Goal: Task Accomplishment & Management: Use online tool/utility

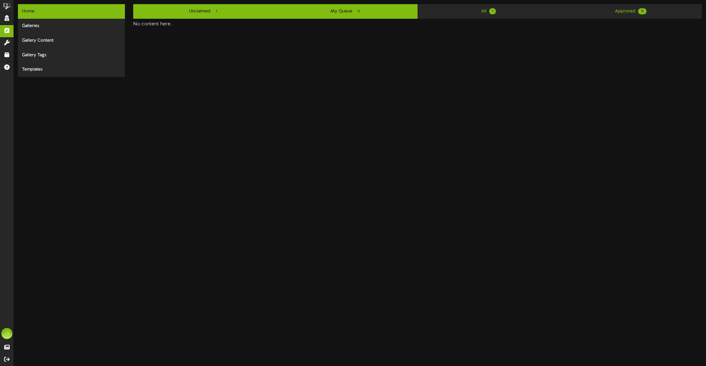
click at [199, 11] on link "Unclaimed 1" at bounding box center [204, 11] width 142 height 15
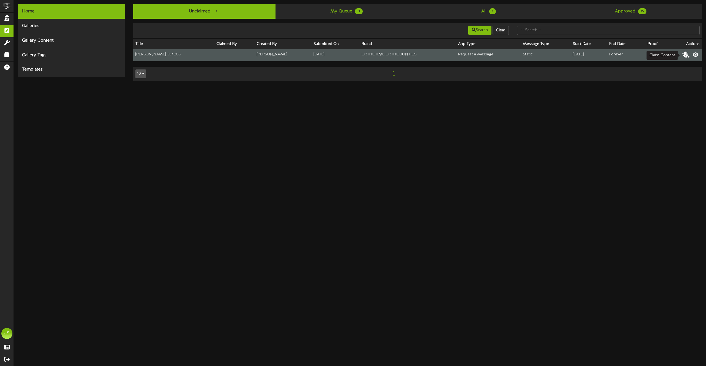
click at [686, 54] on icon at bounding box center [686, 54] width 8 height 6
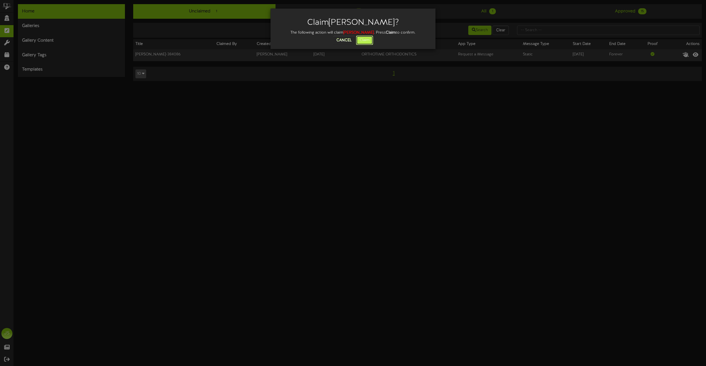
click at [366, 42] on button "Claim" at bounding box center [364, 40] width 17 height 9
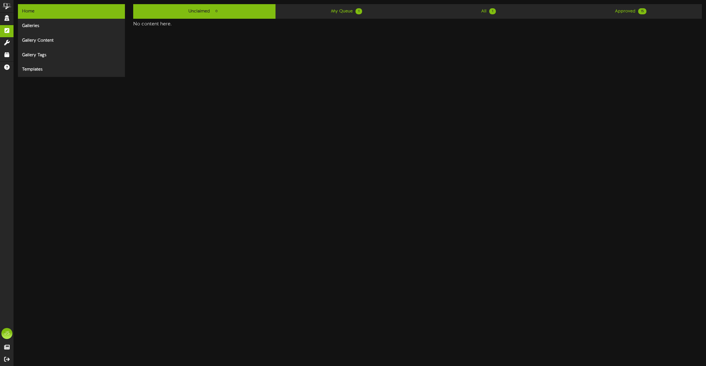
click at [318, 3] on div "Home Galleries Gallery Content Gallery Tags Templates Unclaimed 0 My Queue 1 Al…" at bounding box center [360, 38] width 692 height 77
click at [320, 6] on link "My Queue 1" at bounding box center [347, 11] width 142 height 15
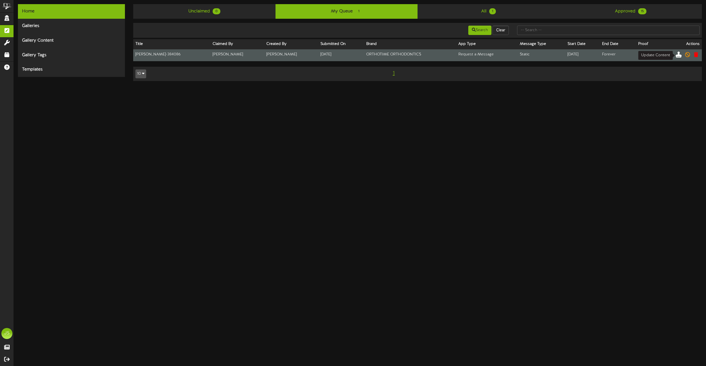
click at [680, 54] on icon at bounding box center [679, 54] width 6 height 6
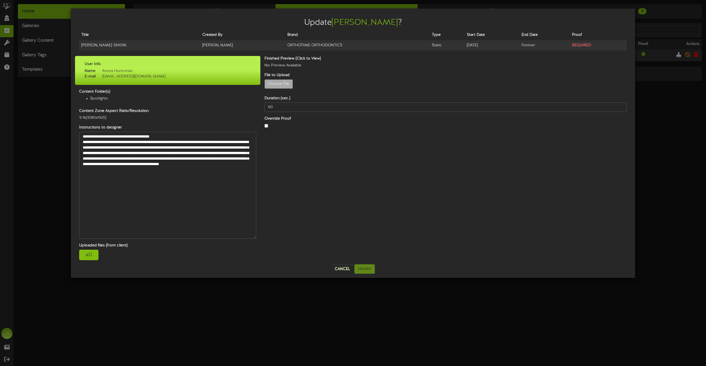
drag, startPoint x: 254, startPoint y: 144, endPoint x: 259, endPoint y: 233, distance: 89.0
click at [261, 236] on div "Update Diana ? Title Created By Brand Type Start Date End Date Proof Diana - 38…" at bounding box center [353, 143] width 556 height 261
drag, startPoint x: 227, startPoint y: 174, endPoint x: 77, endPoint y: 142, distance: 153.6
click at [77, 142] on div "**********" at bounding box center [167, 185] width 185 height 107
click at [82, 256] on div "# 0" at bounding box center [88, 255] width 19 height 10
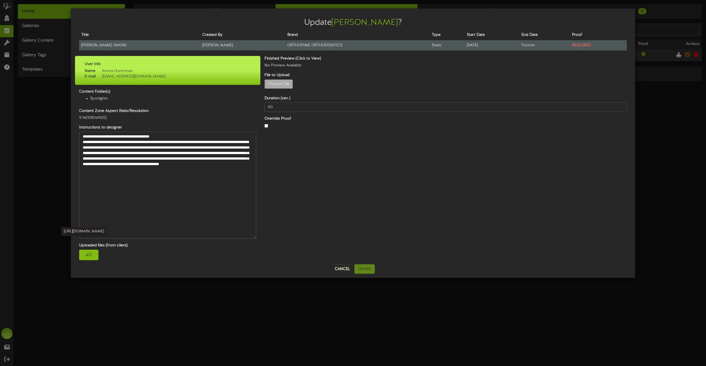
click at [97, 44] on td "Diana - 384086" at bounding box center [139, 45] width 121 height 10
copy tr "Diana - 384086"
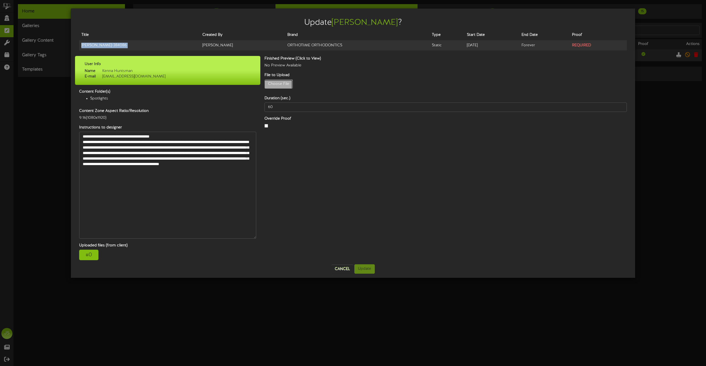
type input "**********"
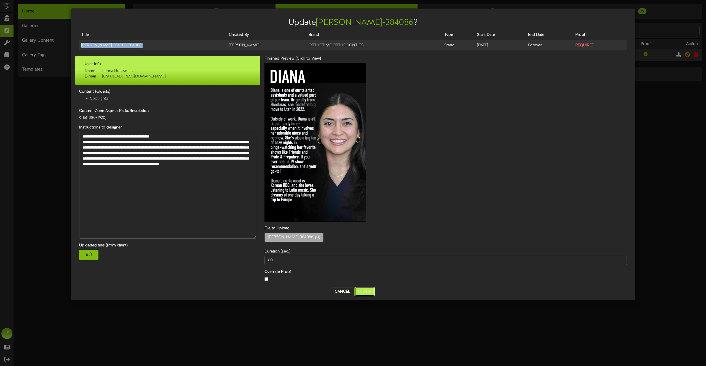
click at [368, 287] on button "Update" at bounding box center [365, 291] width 20 height 9
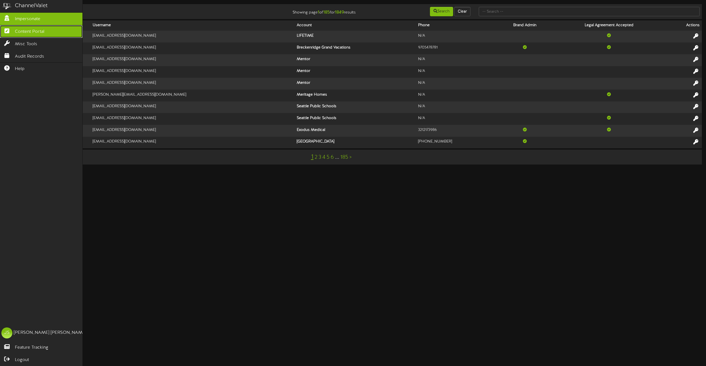
click at [14, 33] on link "Content Portal" at bounding box center [41, 31] width 82 height 12
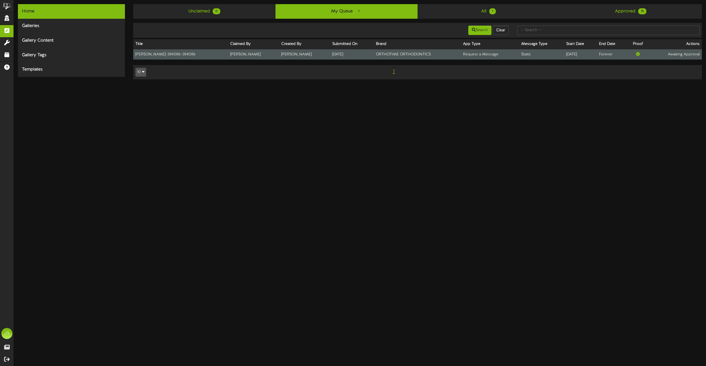
click at [245, 56] on td "[PERSON_NAME]" at bounding box center [253, 54] width 51 height 10
click at [681, 56] on td "Awaiting Approval" at bounding box center [675, 54] width 53 height 10
click at [461, 54] on td "Request a Message" at bounding box center [490, 54] width 58 height 10
click at [374, 54] on td "ORTHOTIME ORTHODONTICS" at bounding box center [417, 54] width 87 height 10
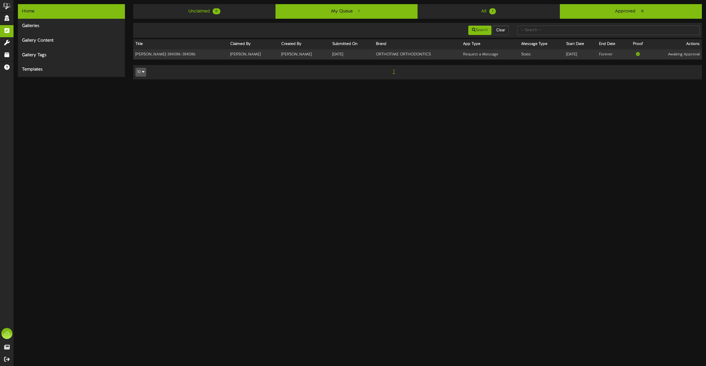
click at [623, 13] on link "Approved 15" at bounding box center [631, 11] width 142 height 15
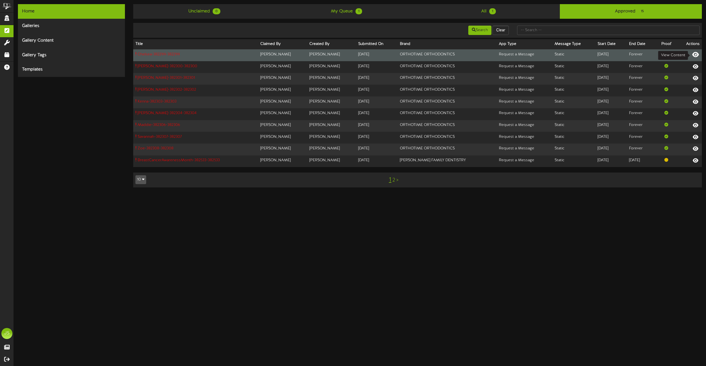
click at [696, 54] on icon at bounding box center [695, 54] width 7 height 6
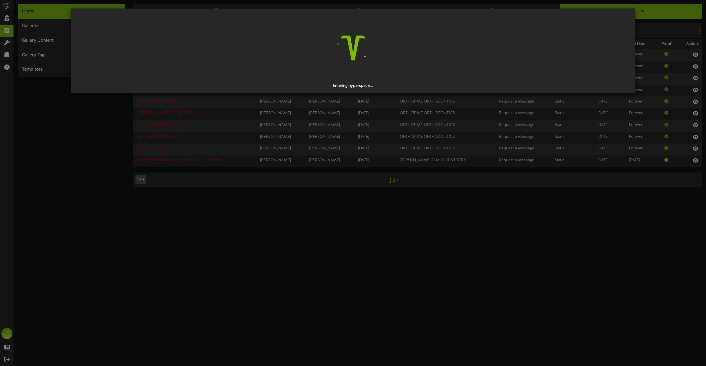
click at [48, 98] on div "Entering hyperspace..." at bounding box center [353, 183] width 706 height 366
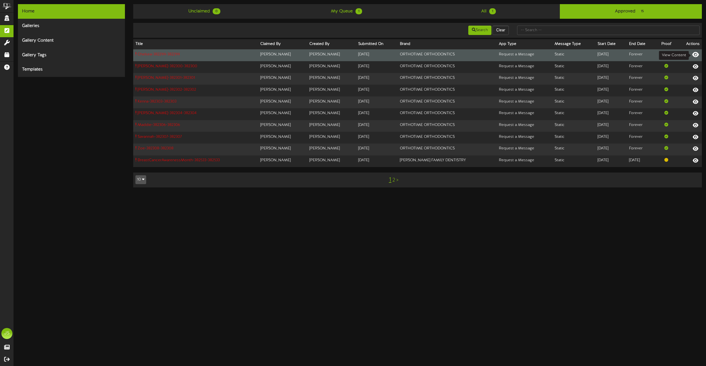
click at [696, 57] on icon at bounding box center [695, 54] width 7 height 6
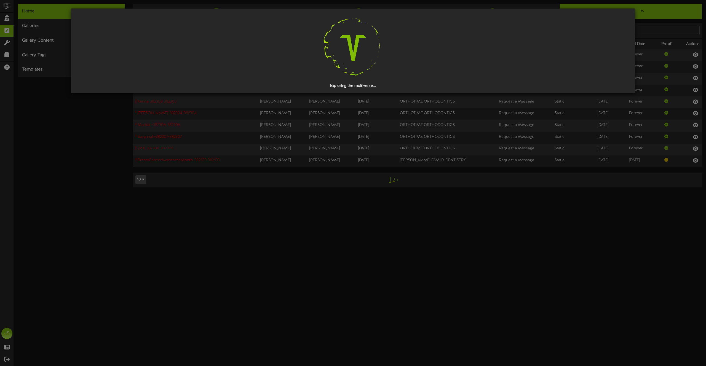
drag, startPoint x: 649, startPoint y: 182, endPoint x: 651, endPoint y: 179, distance: 3.3
click at [649, 182] on div "Exploring the multiverse..." at bounding box center [353, 183] width 706 height 366
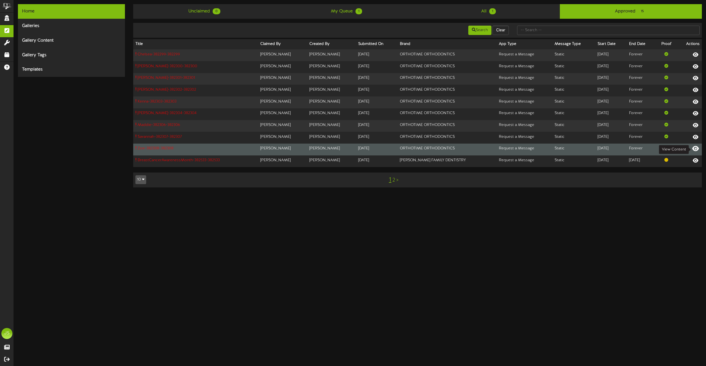
click at [695, 150] on icon at bounding box center [695, 149] width 7 height 6
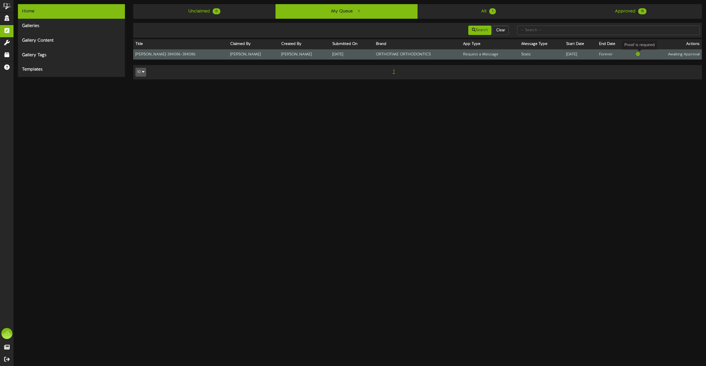
click at [640, 55] on span at bounding box center [638, 54] width 4 height 4
drag, startPoint x: 594, startPoint y: 56, endPoint x: 542, endPoint y: 56, distance: 51.6
click at [594, 56] on td "[DATE]" at bounding box center [580, 54] width 33 height 10
drag, startPoint x: 526, startPoint y: 56, endPoint x: 491, endPoint y: 55, distance: 35.3
click at [526, 56] on td "Static" at bounding box center [541, 54] width 45 height 10
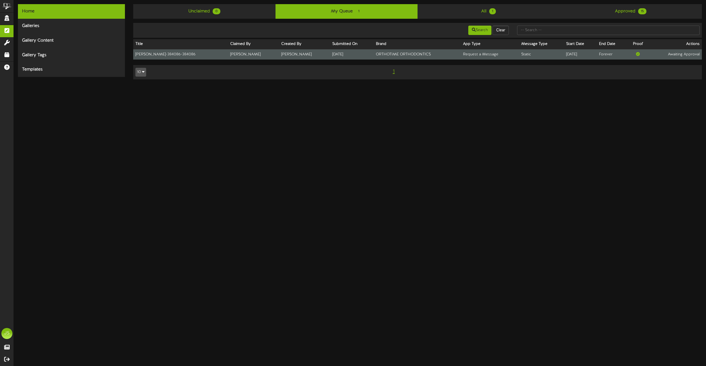
drag, startPoint x: 488, startPoint y: 55, endPoint x: 432, endPoint y: 52, distance: 55.8
click at [488, 55] on td "Request a Message" at bounding box center [490, 54] width 58 height 10
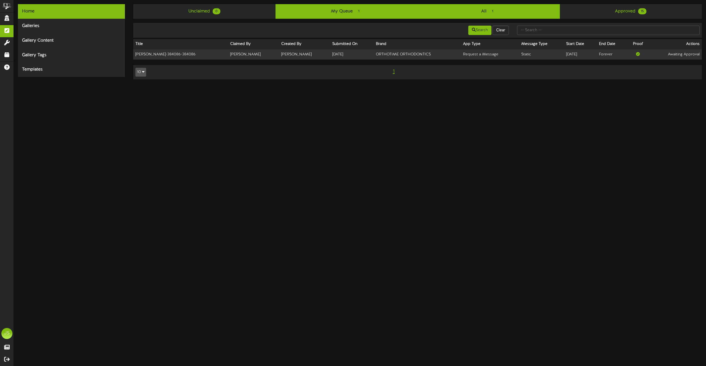
click at [463, 9] on link "All 1" at bounding box center [489, 11] width 142 height 15
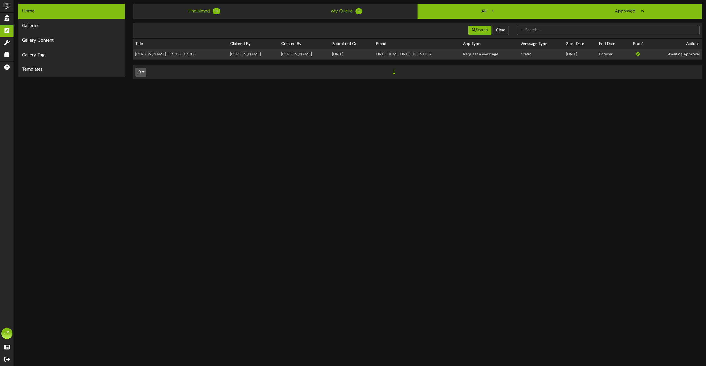
click at [632, 14] on link "Approved 15" at bounding box center [631, 11] width 142 height 15
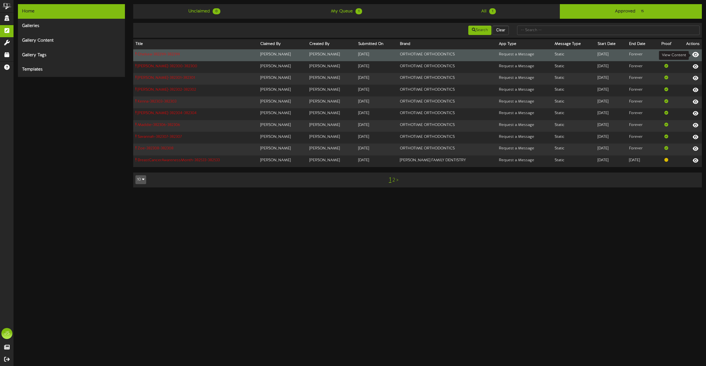
click at [695, 54] on icon at bounding box center [695, 54] width 7 height 6
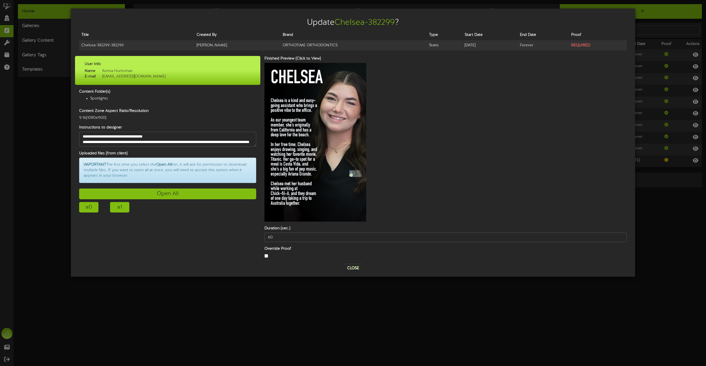
click at [31, 158] on div "Update Chelsea-382299 ? Title Created By Brand Type Start Date End Date Proof C…" at bounding box center [353, 183] width 706 height 366
